Goal: Use online tool/utility: Utilize a website feature to perform a specific function

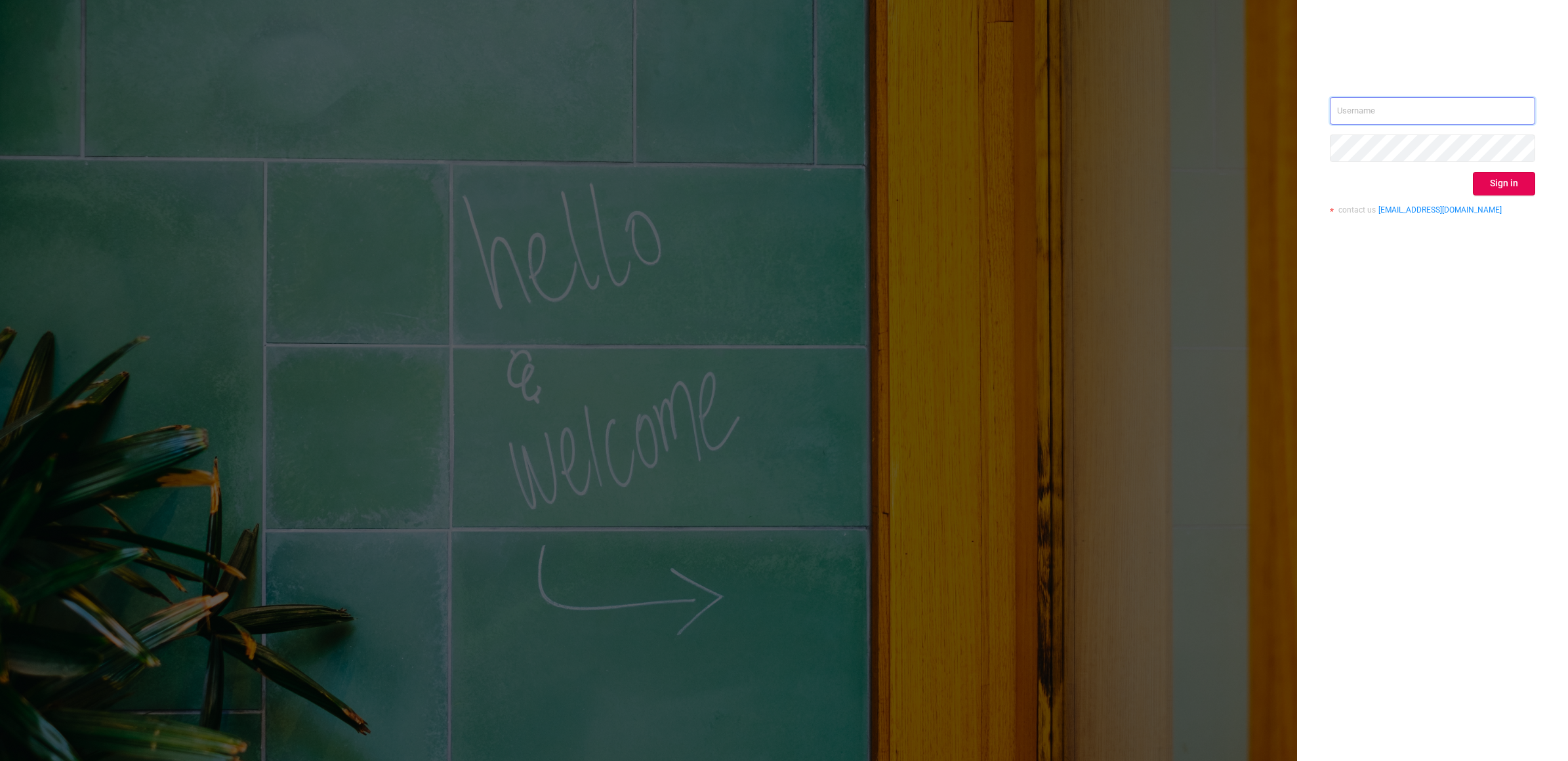
type input "[EMAIL_ADDRESS][DOMAIN_NAME]"
click at [1502, 182] on button "Sign in" at bounding box center [1504, 183] width 62 height 23
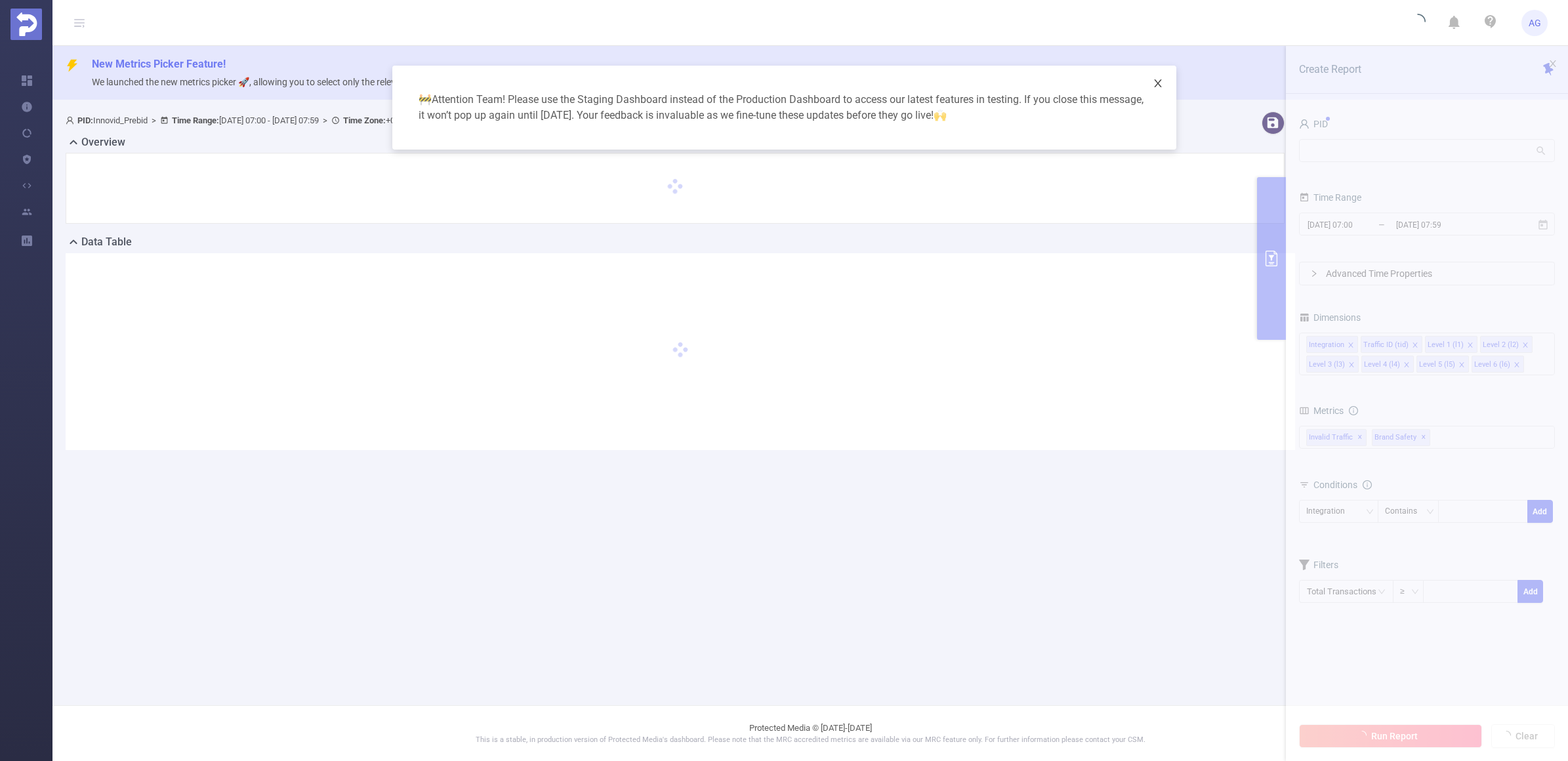
click at [1163, 82] on span "Close" at bounding box center [1158, 83] width 36 height 36
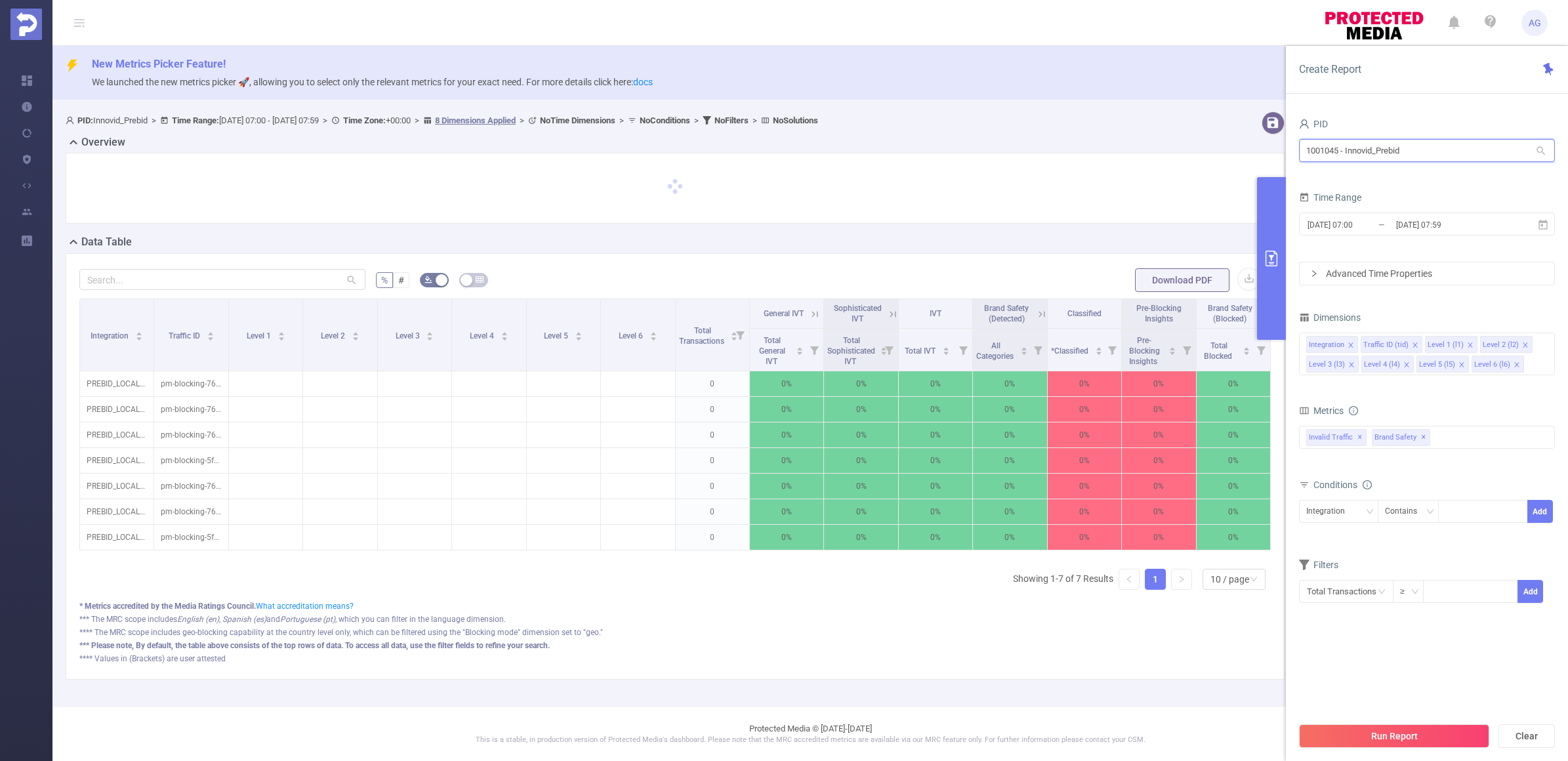
click at [1483, 158] on input "1001045 - Innovid_Prebid" at bounding box center [1427, 150] width 256 height 23
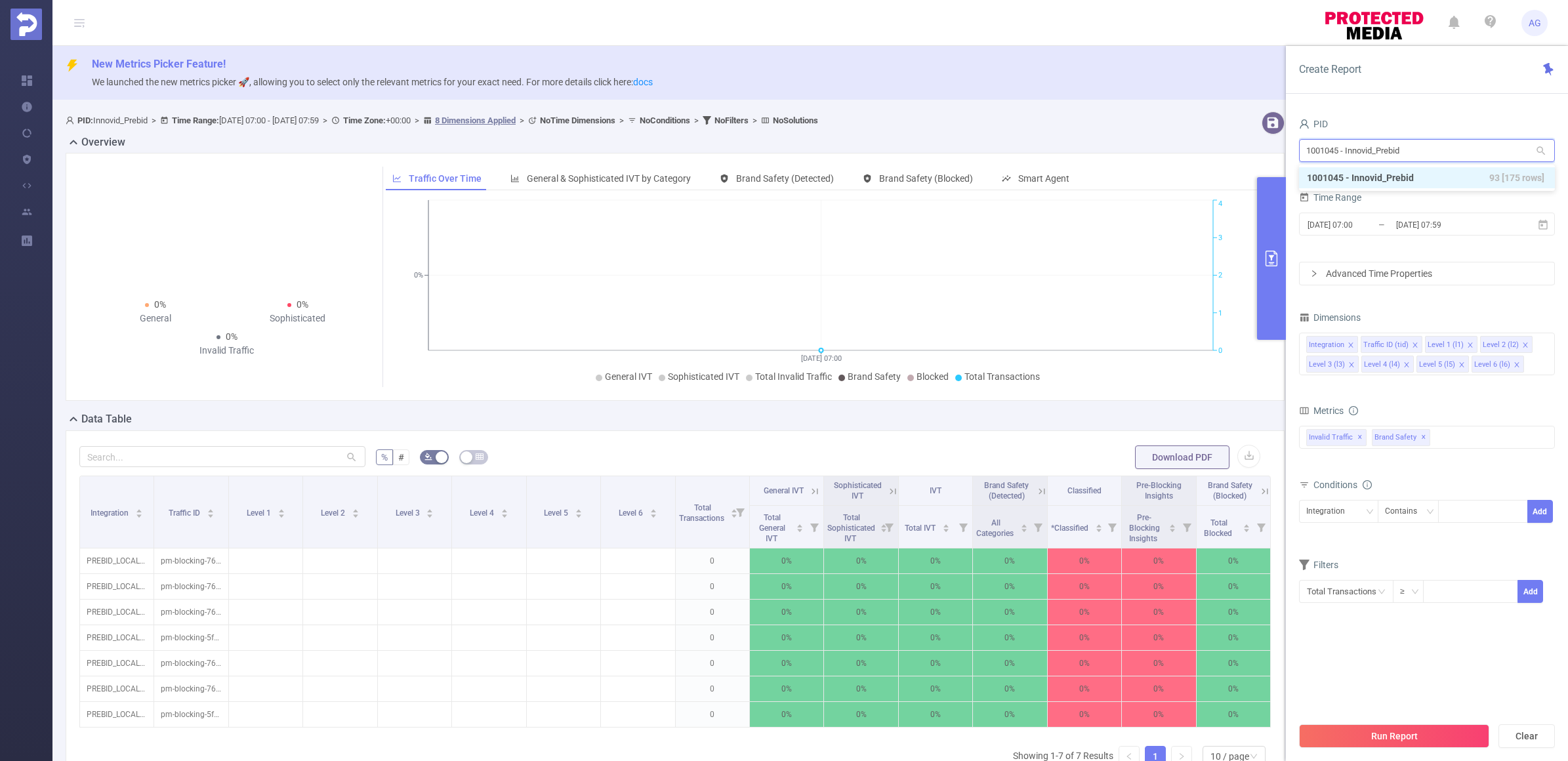
drag, startPoint x: 1481, startPoint y: 152, endPoint x: 1184, endPoint y: 154, distance: 297.0
click at [1184, 154] on section "PID: Innovid_Prebid > Time Range: [DATE] 07:00 - [DATE] 07:59 > Time Zone: +00:…" at bounding box center [810, 494] width 1515 height 776
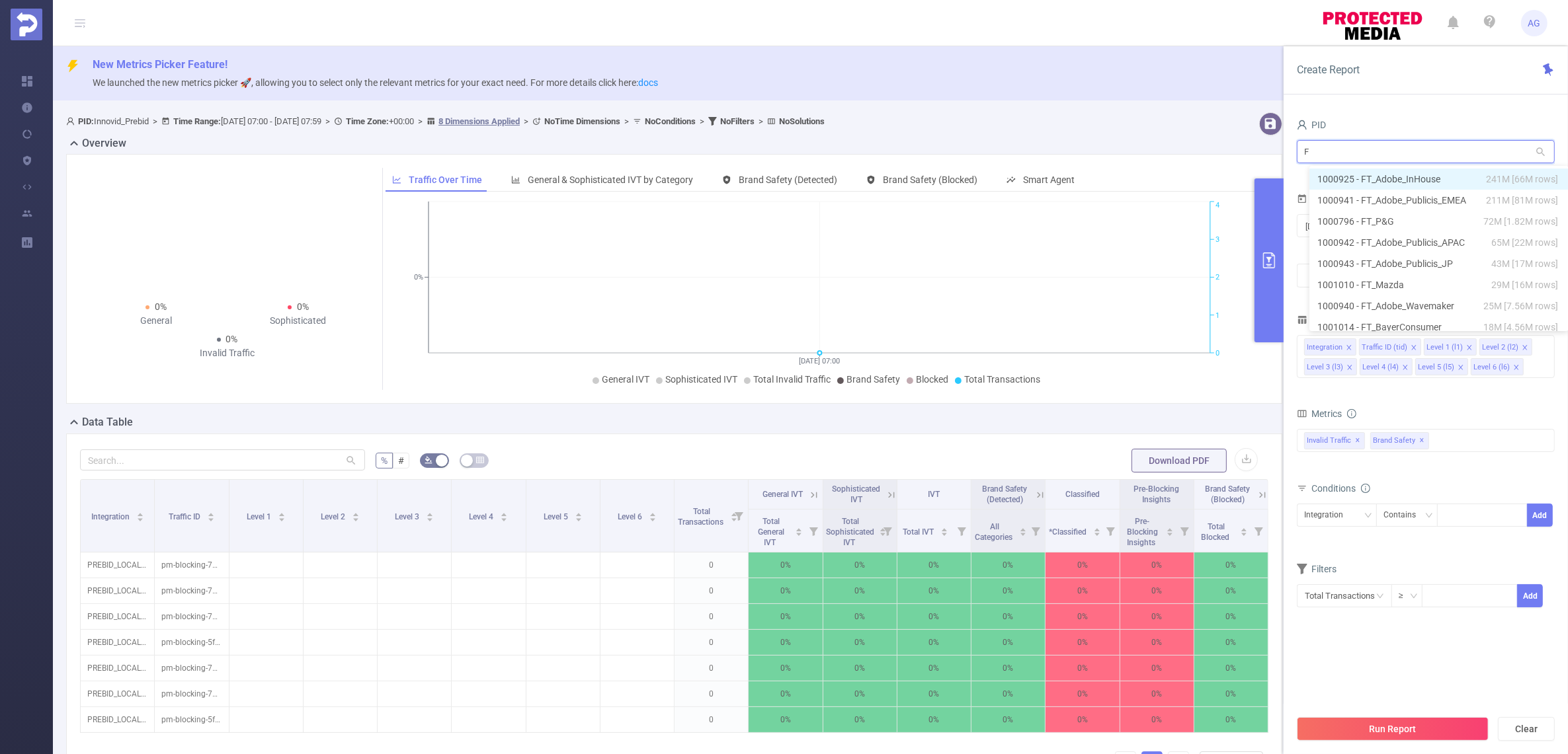
type input "FT"
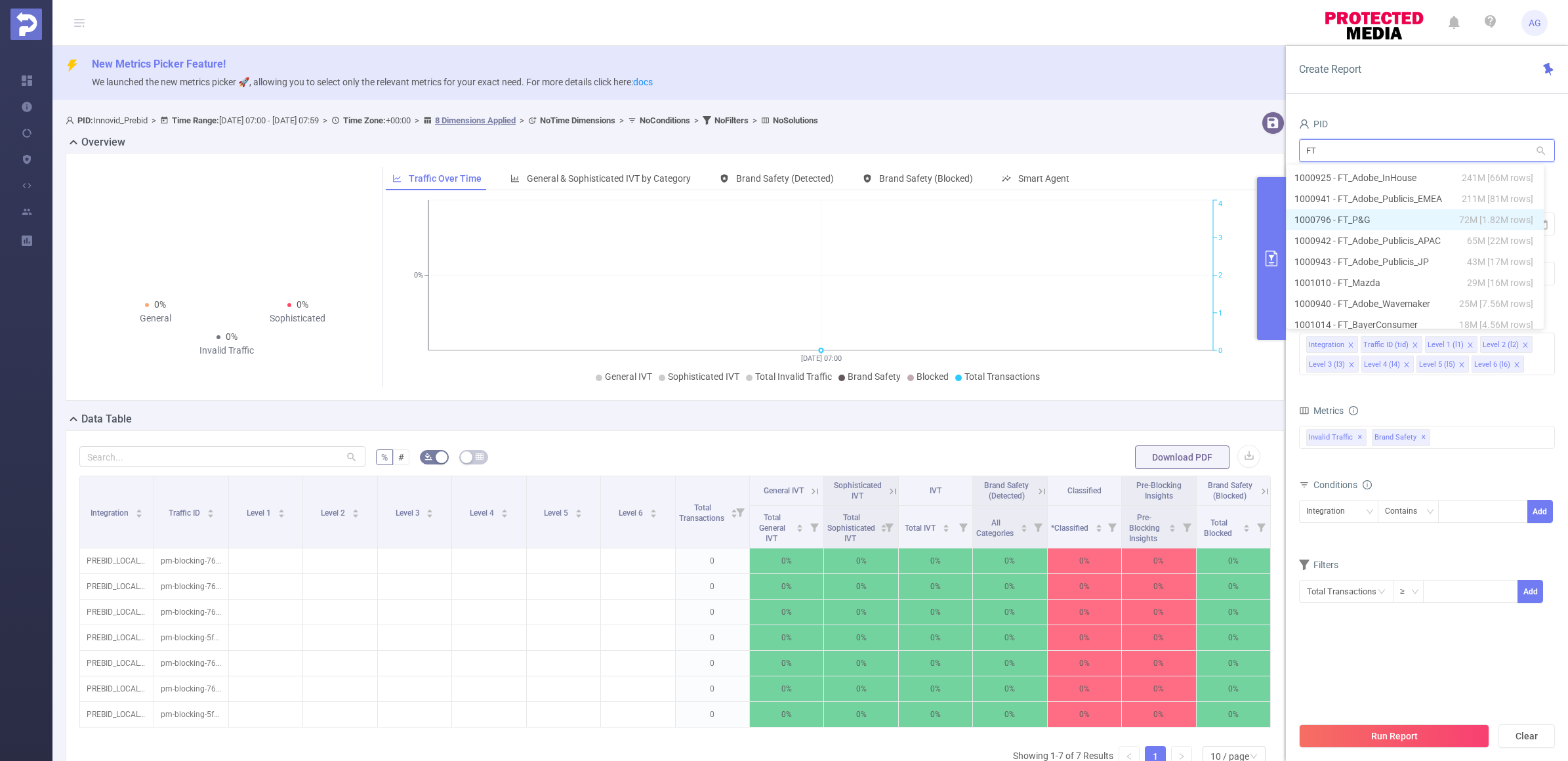
click at [1327, 220] on li "1000796 - FT_P&G 72M [1.82M rows]" at bounding box center [1415, 220] width 257 height 21
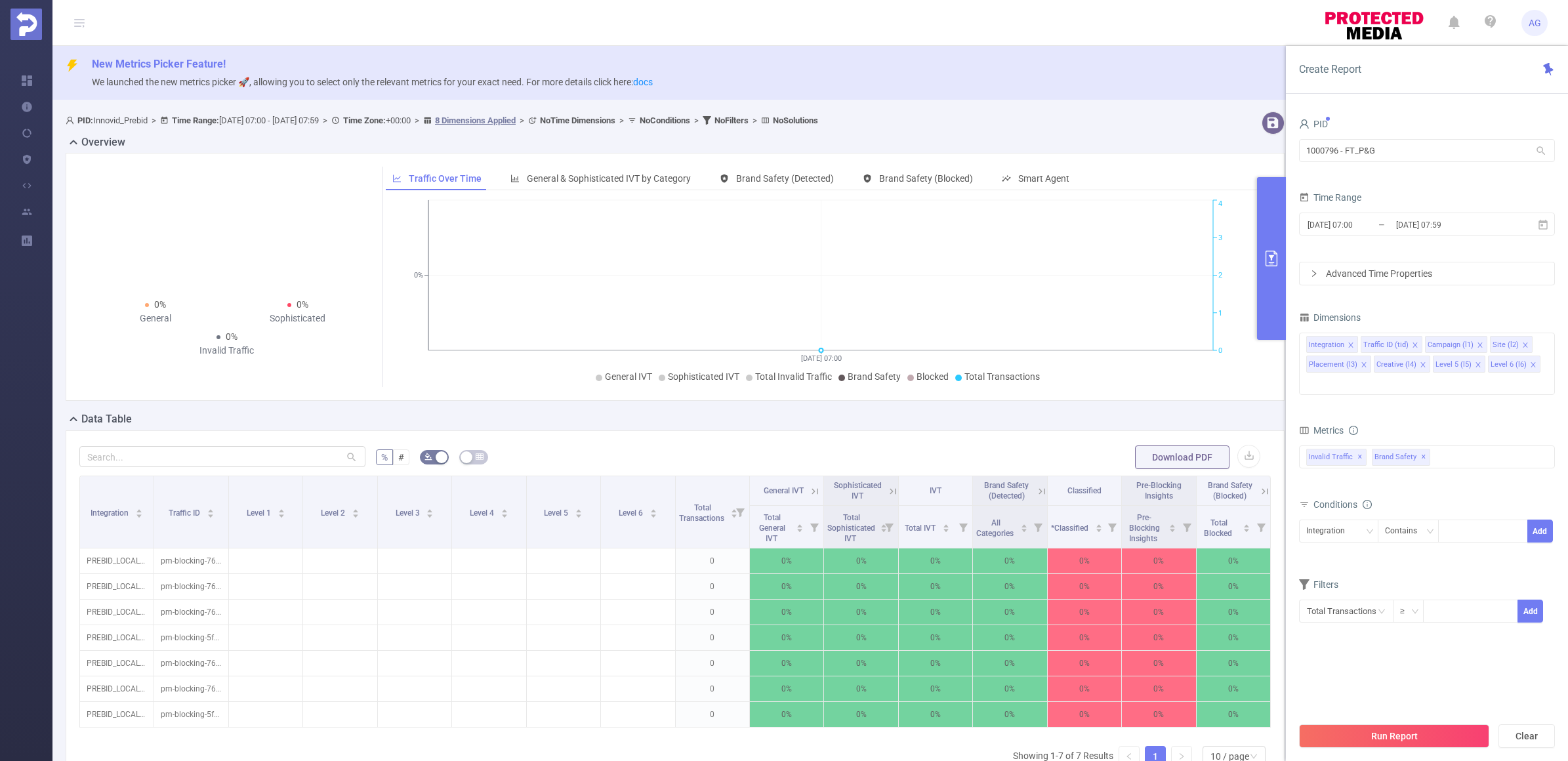
click at [1418, 224] on input "[DATE] 07:59" at bounding box center [1447, 225] width 106 height 18
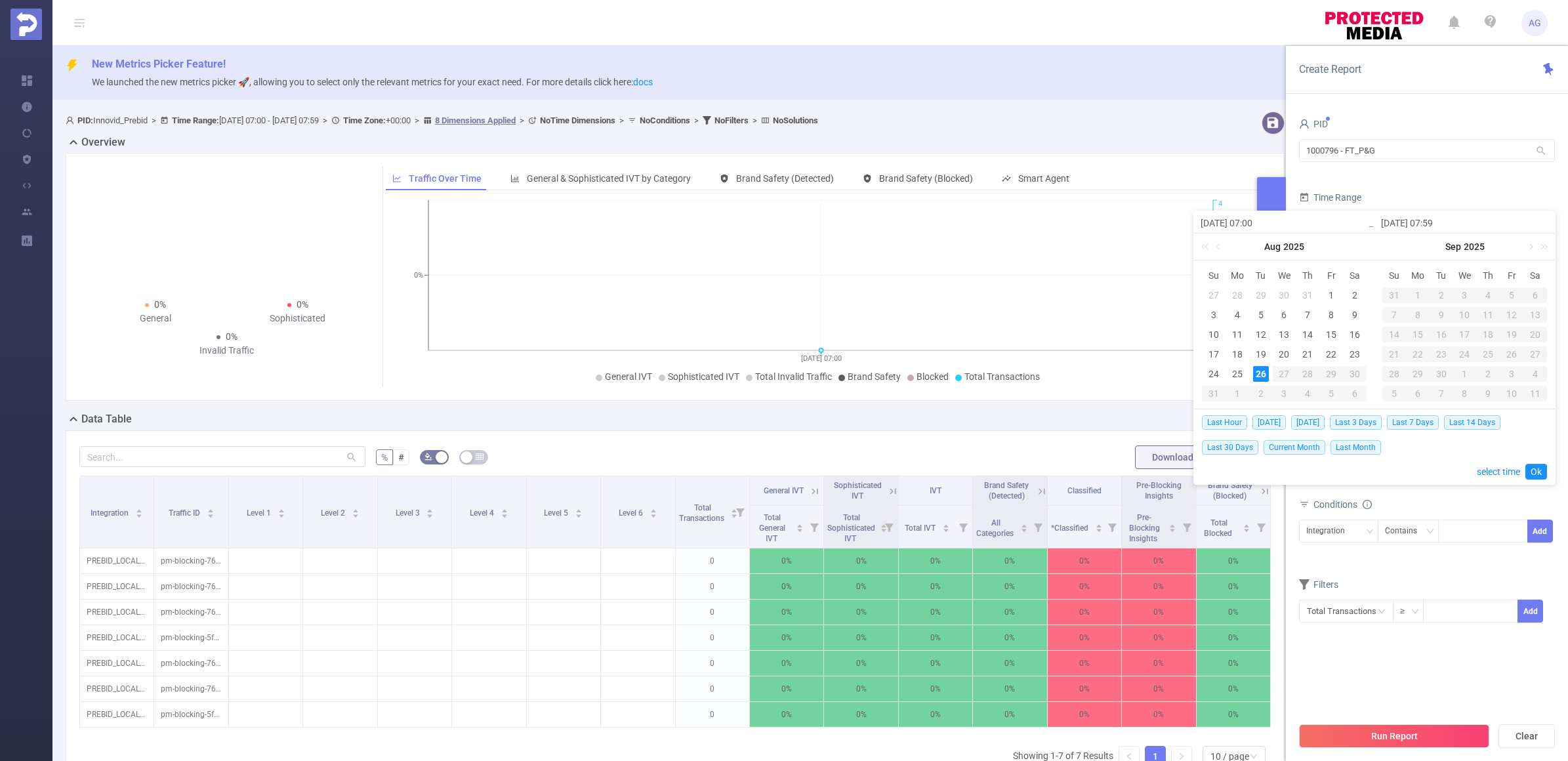
click at [1221, 247] on link at bounding box center [1218, 247] width 12 height 26
click at [1260, 294] on div "1" at bounding box center [1261, 294] width 15 height 15
click at [1349, 243] on link at bounding box center [1350, 247] width 12 height 26
click at [1241, 369] on div "25" at bounding box center [1237, 374] width 15 height 15
type input "[DATE] 07:00"
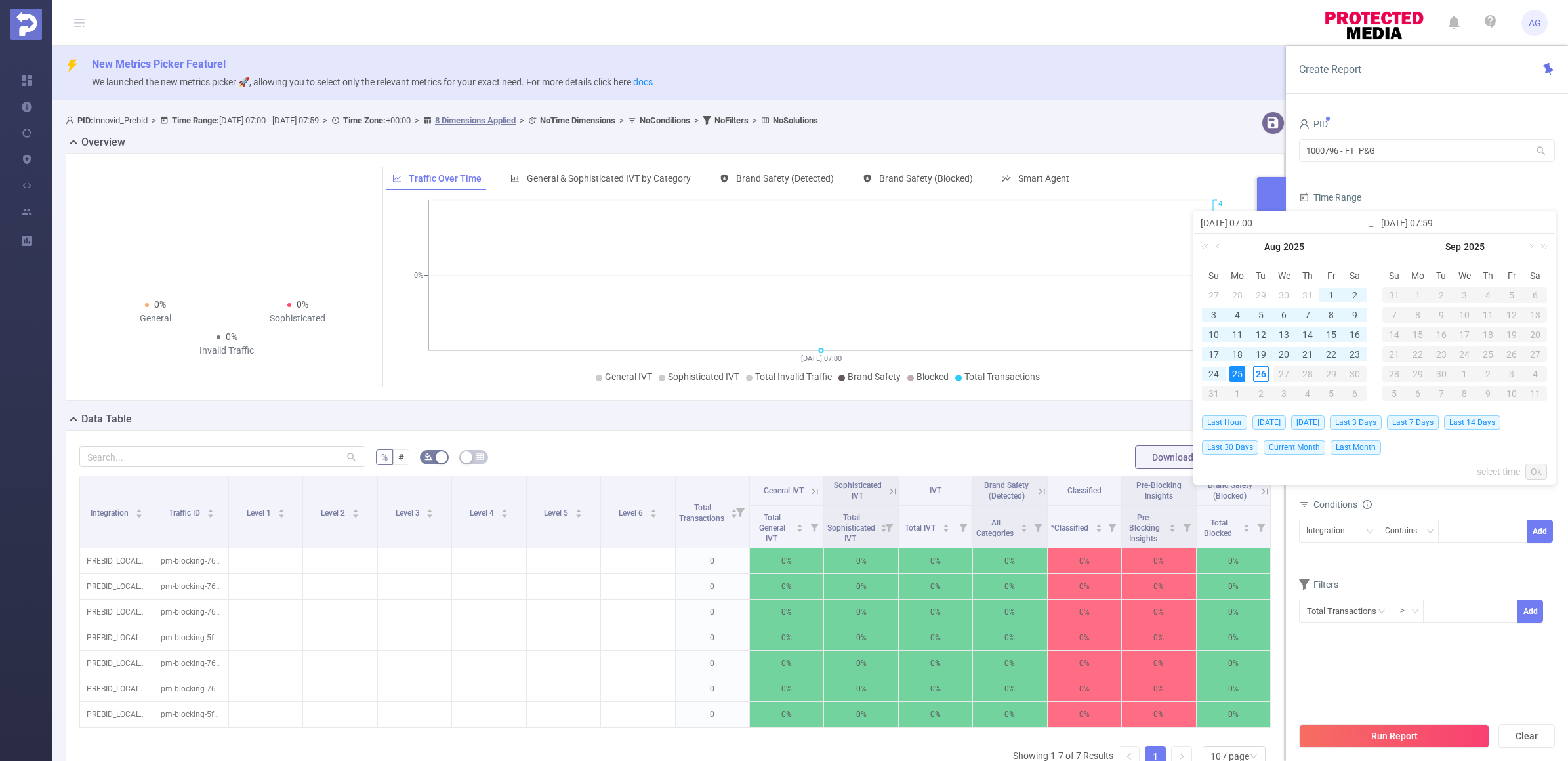
type input "[DATE] 07:59"
type input "[DATE] 07:00"
type input "[DATE] 07:59"
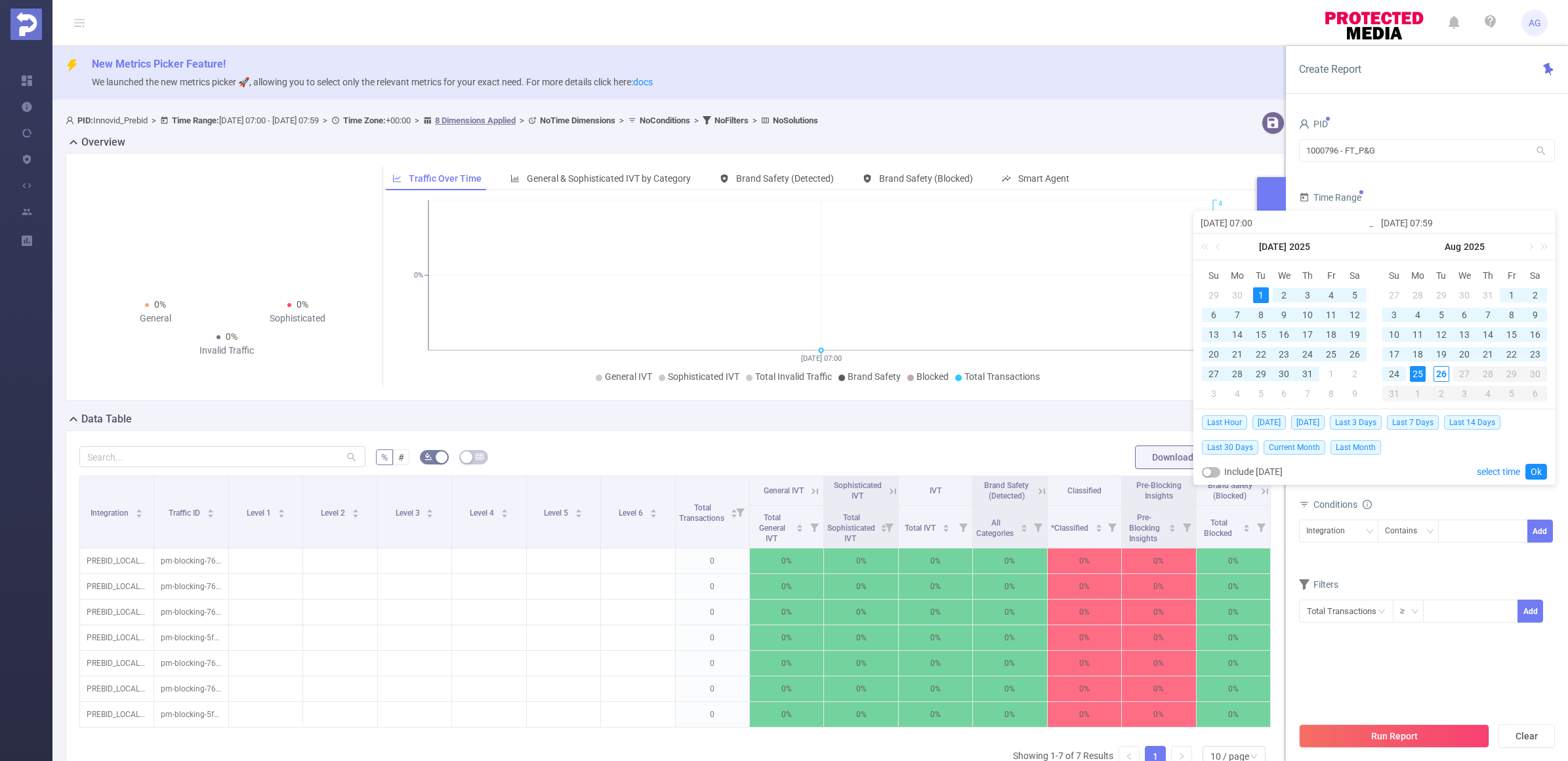
click at [1534, 470] on link "Ok" at bounding box center [1536, 471] width 22 height 15
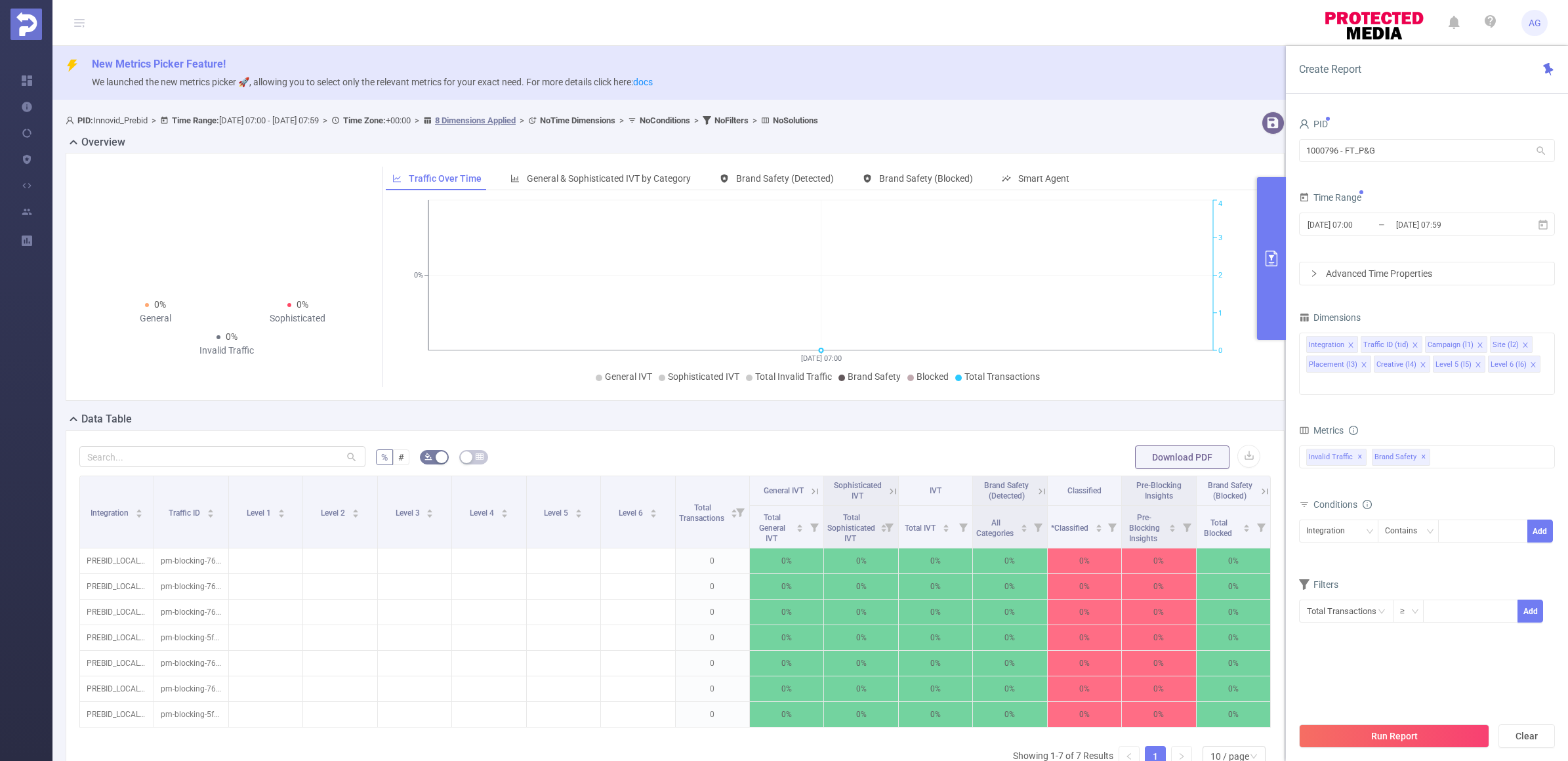
click at [1453, 733] on button "Run Report" at bounding box center [1394, 735] width 190 height 23
